Goal: Task Accomplishment & Management: Manage account settings

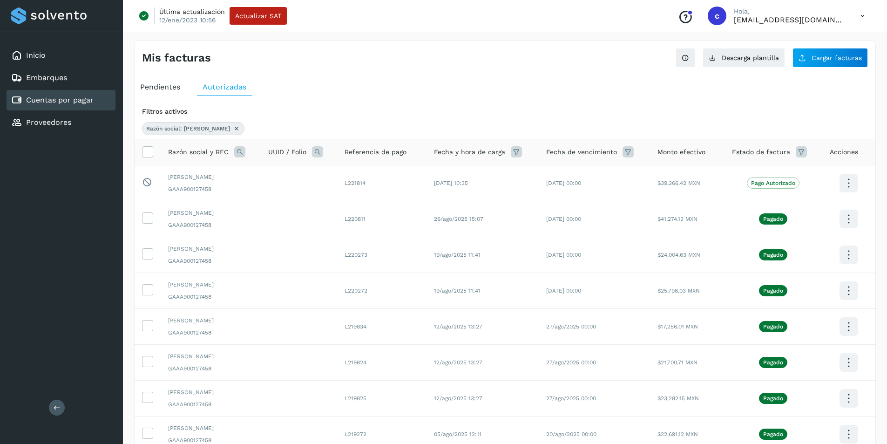
click at [233, 129] on icon at bounding box center [236, 128] width 7 height 7
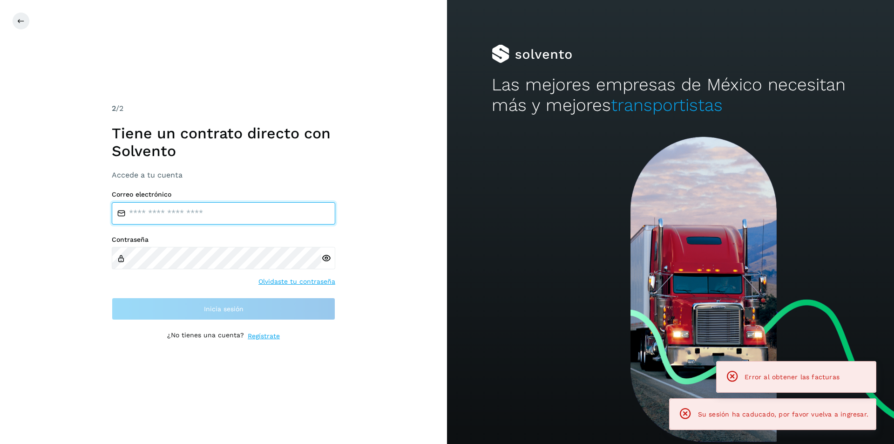
click at [223, 213] on input "email" at bounding box center [223, 213] width 223 height 22
type input "**********"
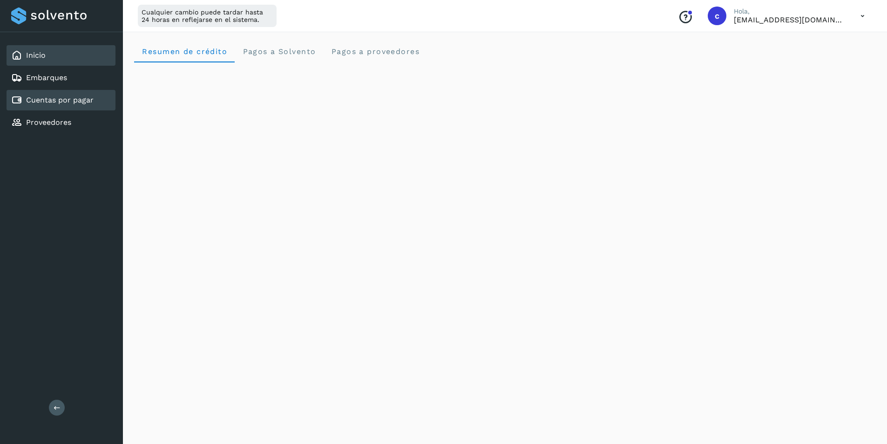
click at [58, 94] on div "Cuentas por pagar" at bounding box center [52, 99] width 82 height 11
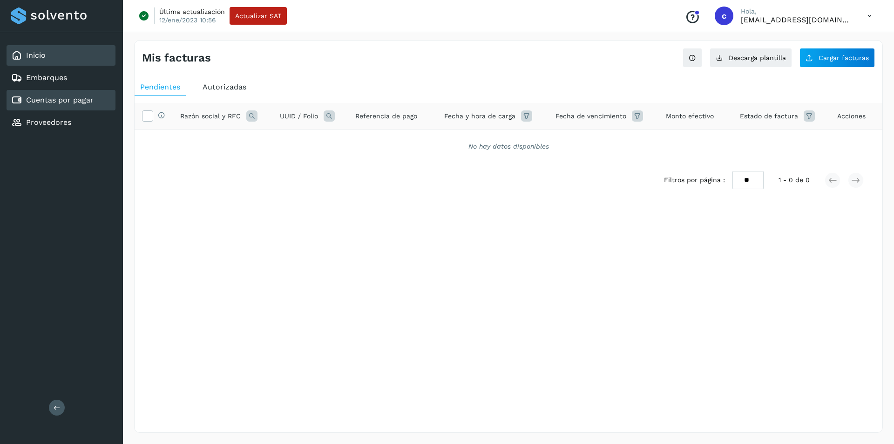
click at [35, 57] on link "Inicio" at bounding box center [36, 55] width 20 height 9
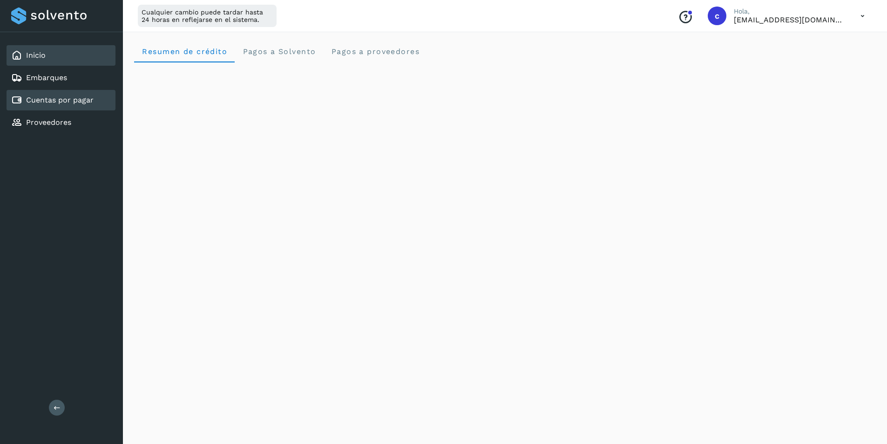
click at [63, 101] on link "Cuentas por pagar" at bounding box center [59, 99] width 67 height 9
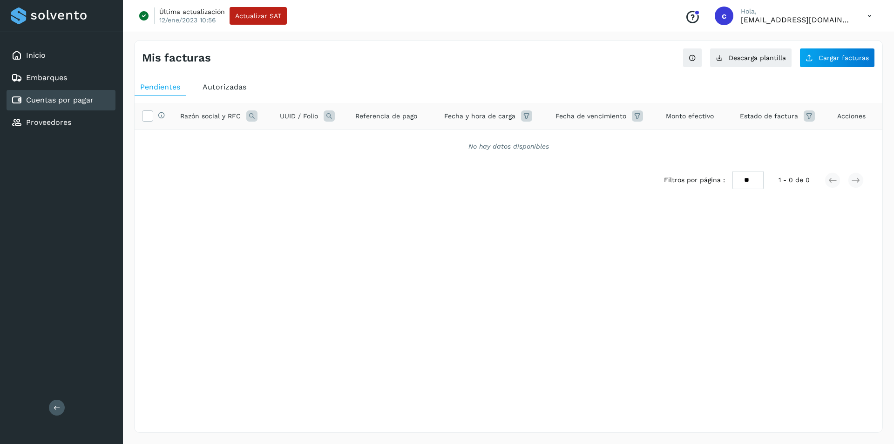
click at [228, 85] on span "Autorizadas" at bounding box center [224, 86] width 44 height 9
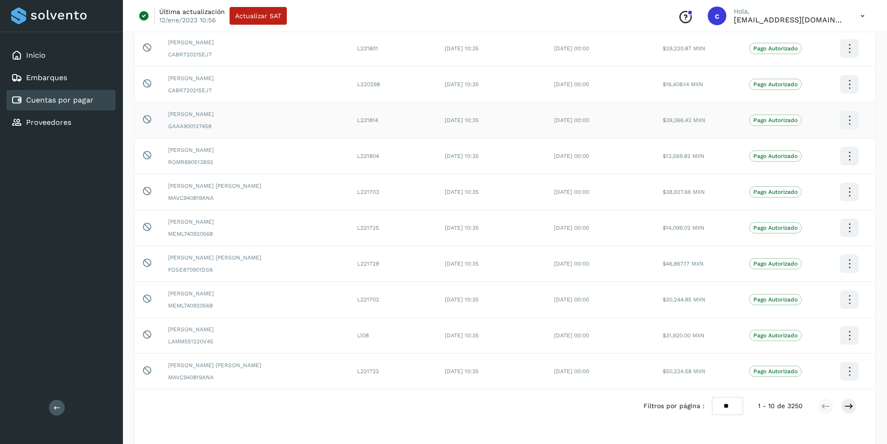
scroll to position [99, 0]
click at [849, 406] on icon at bounding box center [848, 405] width 9 height 9
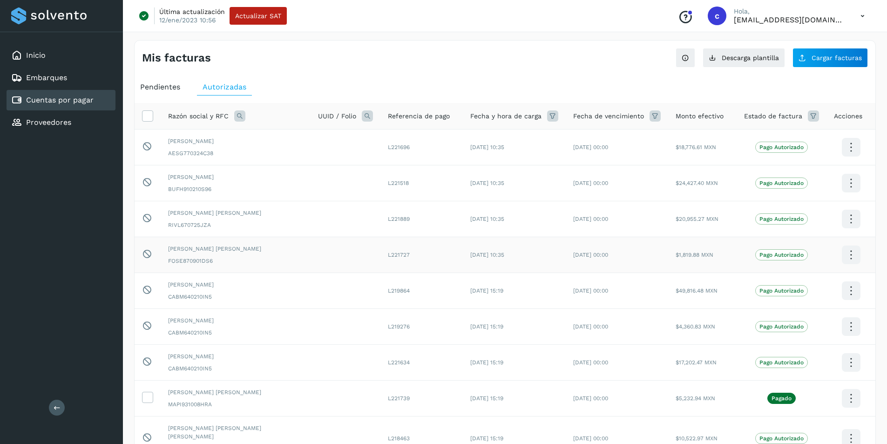
scroll to position [123, 0]
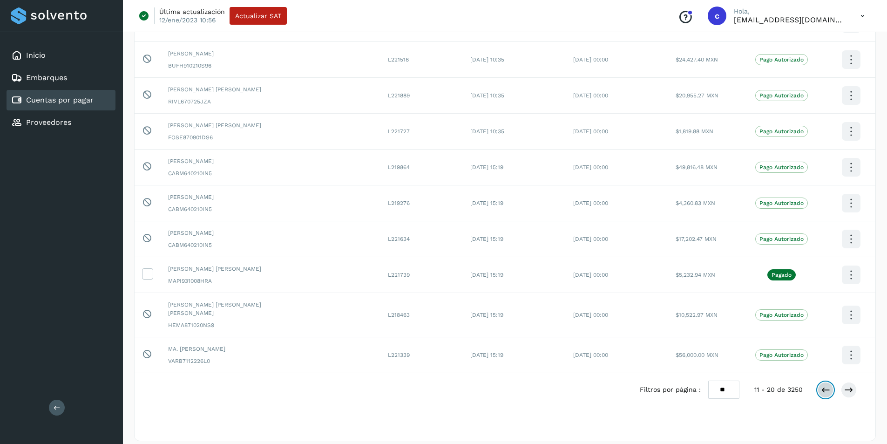
click at [822, 385] on icon at bounding box center [825, 389] width 9 height 9
